Goal: Register for event/course

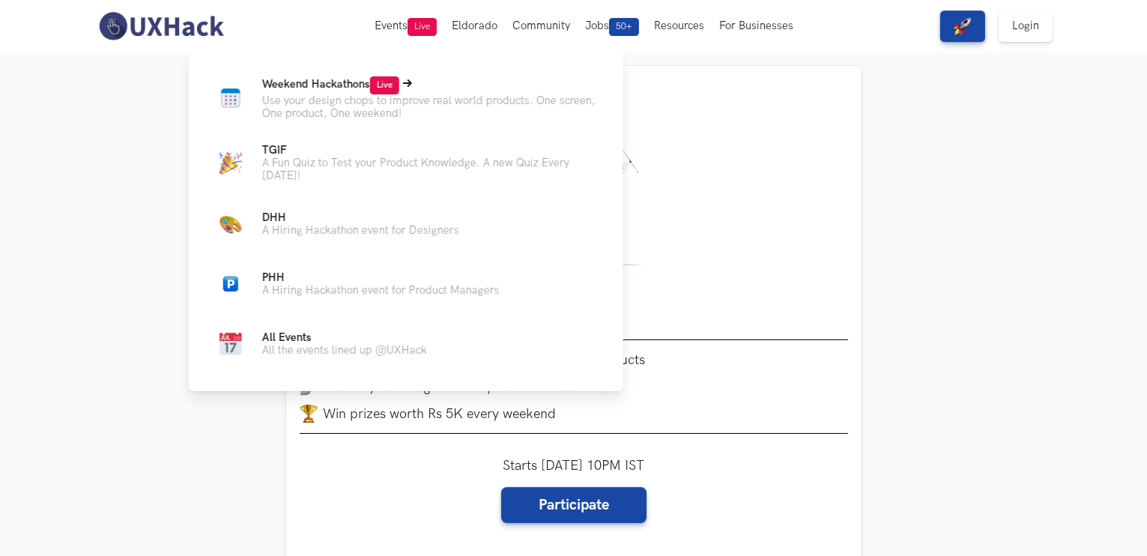
click at [341, 91] on span "Weekend Hackathons Live" at bounding box center [330, 84] width 137 height 13
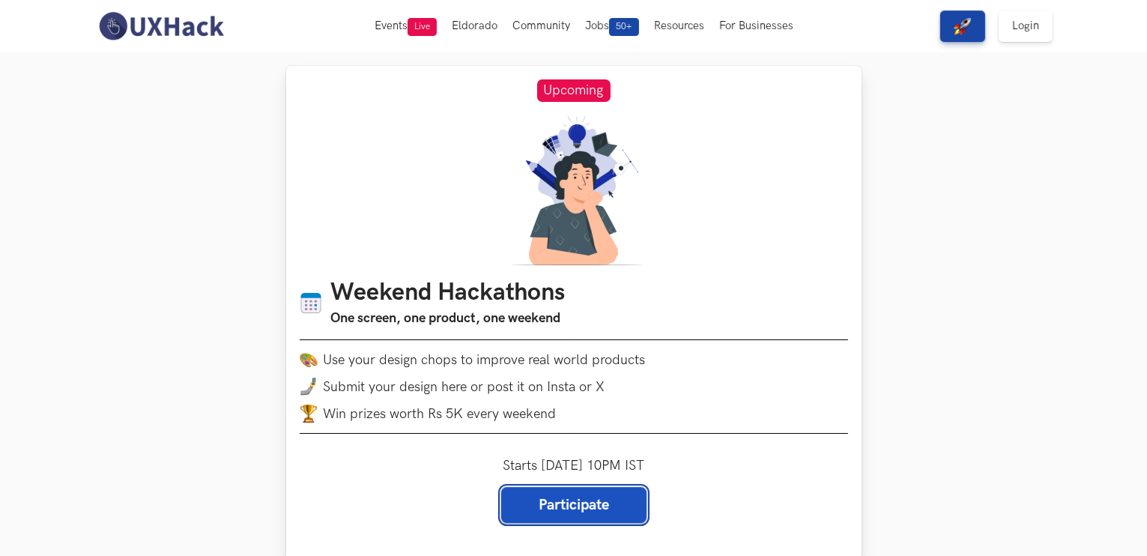
click at [584, 502] on link "Participate" at bounding box center [573, 505] width 145 height 36
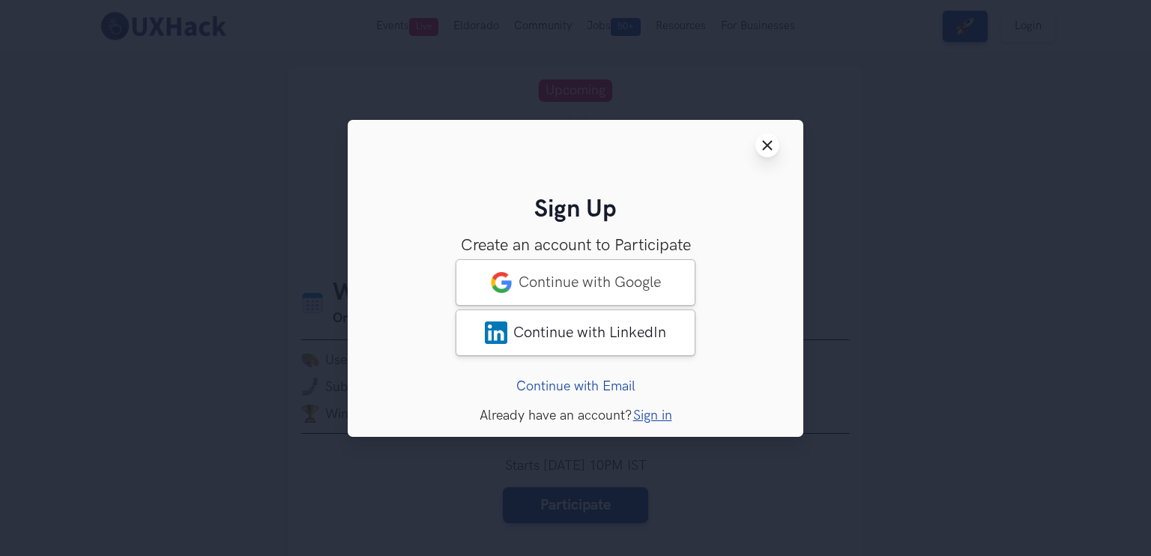
click at [766, 139] on icon "Close modal window" at bounding box center [767, 145] width 12 height 12
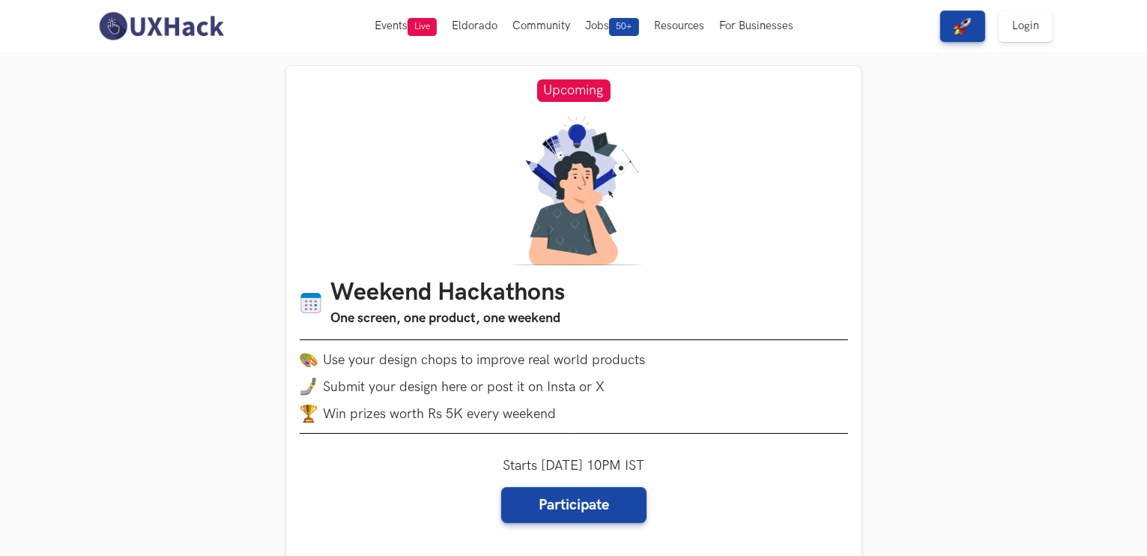
click at [184, 26] on img at bounding box center [160, 25] width 133 height 31
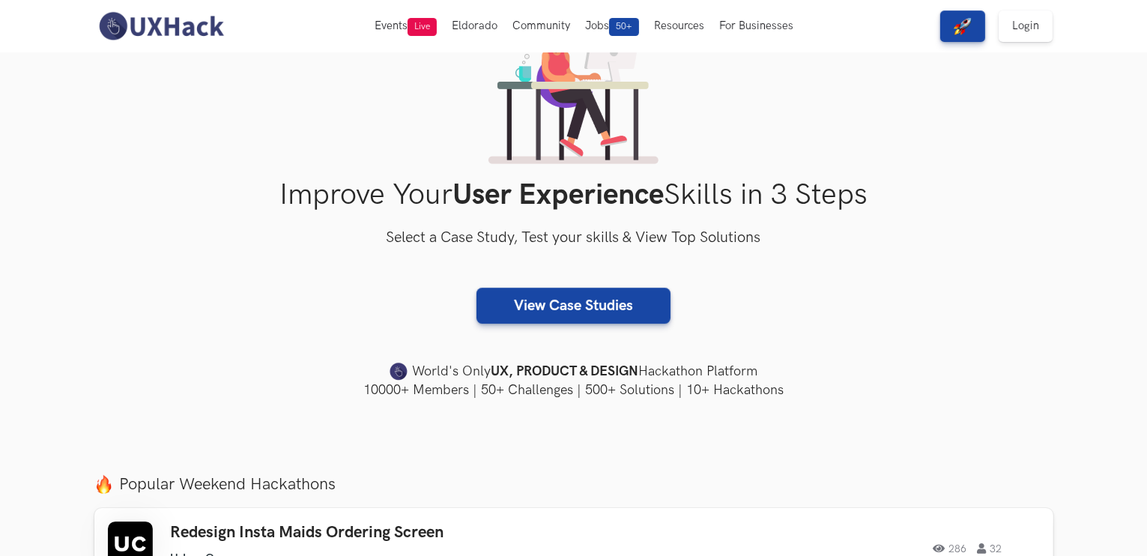
scroll to position [150, 0]
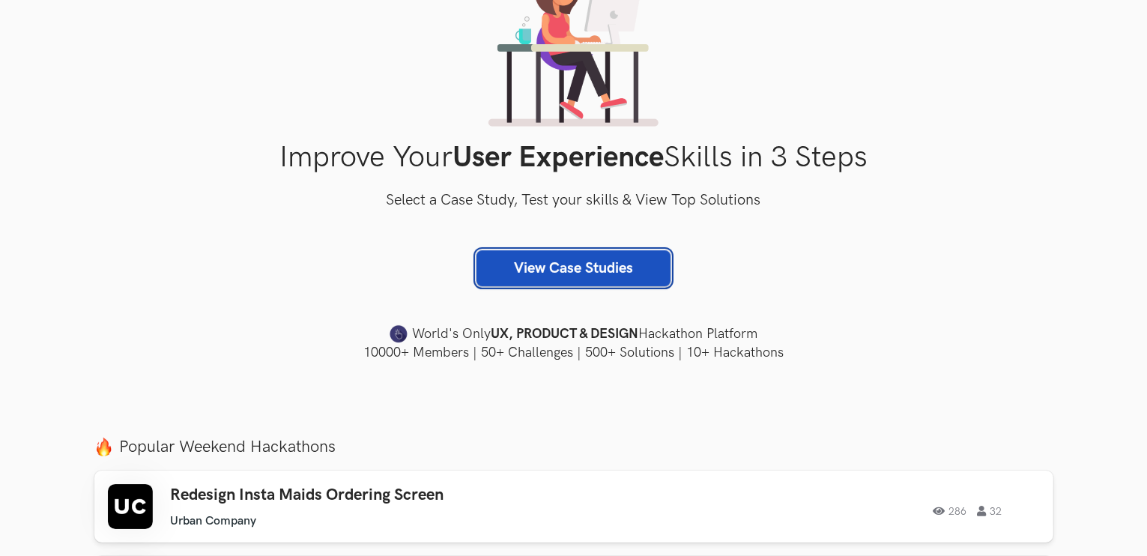
click at [606, 264] on link "View Case Studies" at bounding box center [573, 268] width 194 height 36
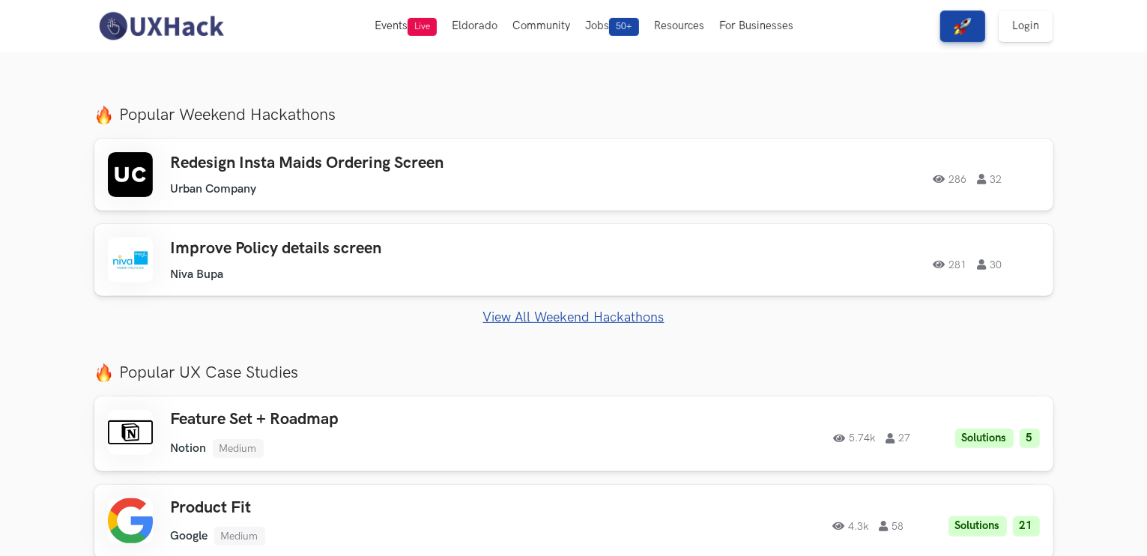
scroll to position [449, 0]
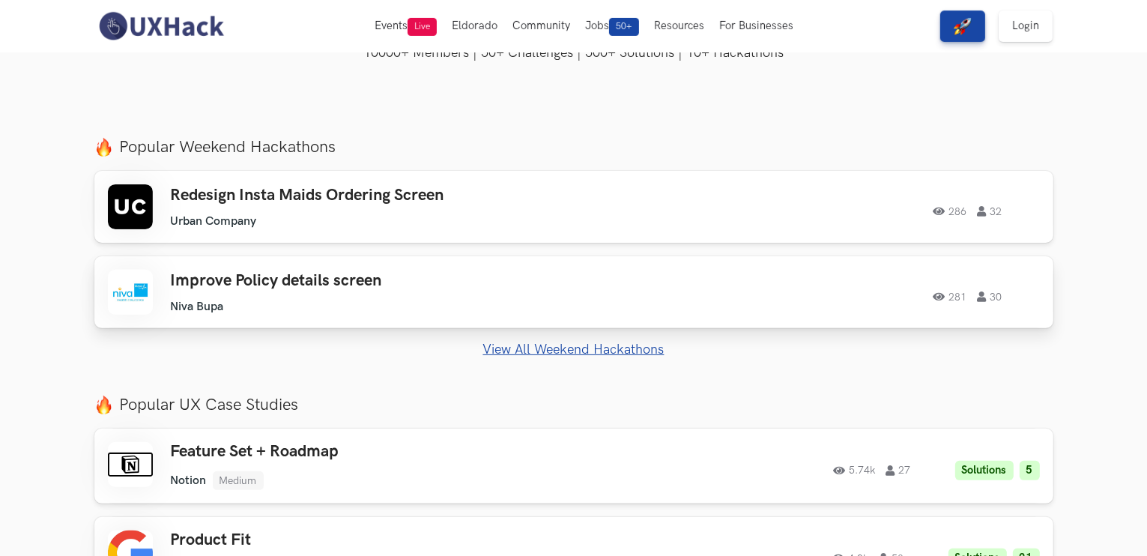
click at [282, 279] on h3 "Improve Policy details screen" at bounding box center [383, 280] width 425 height 19
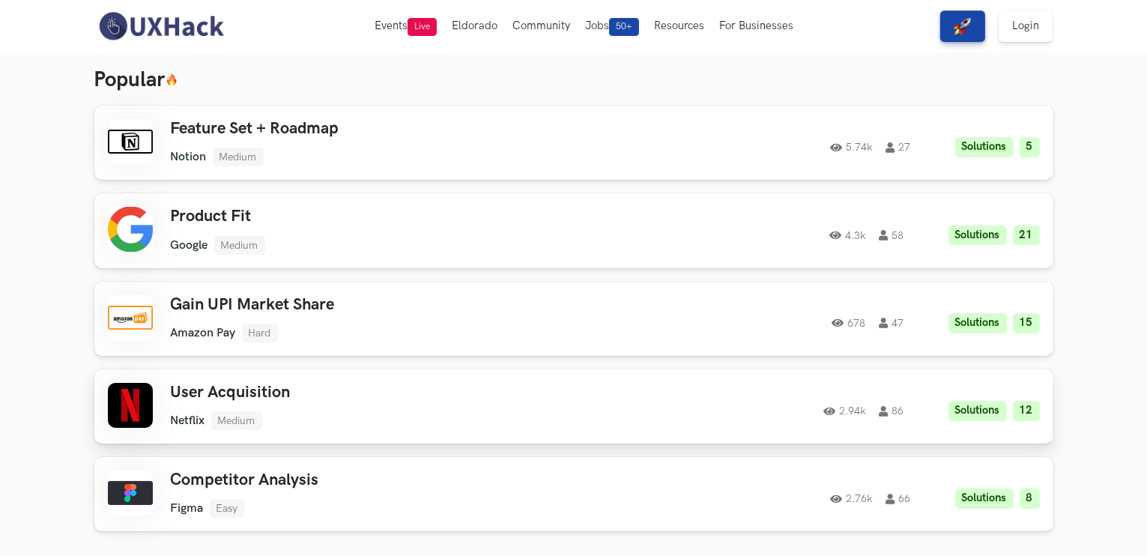
scroll to position [225, 0]
